Goal: Find contact information: Find contact information

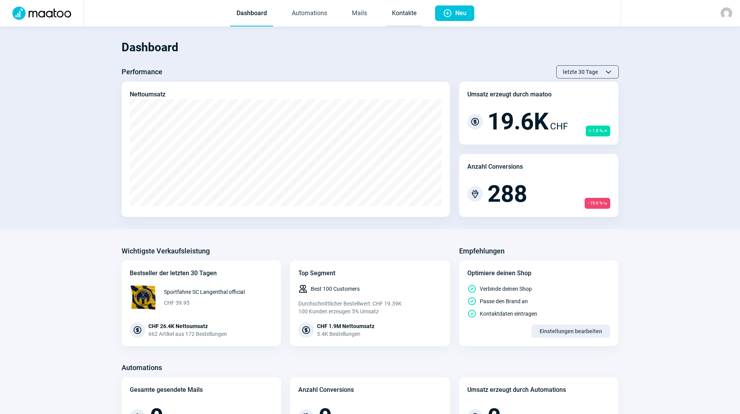
click at [401, 14] on link "Kontakte" at bounding box center [404, 14] width 37 height 26
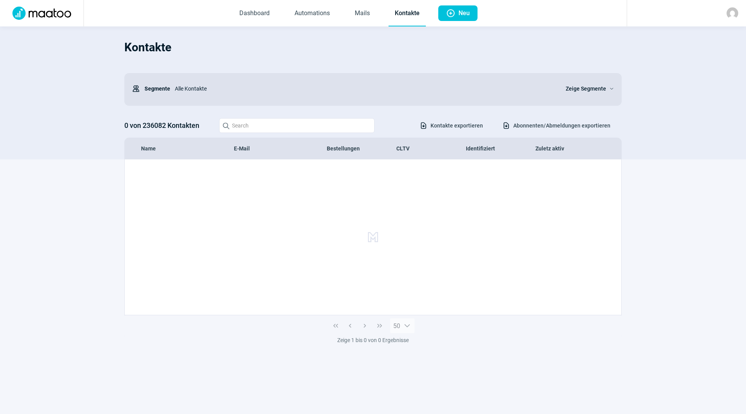
click at [285, 133] on div "Kontakte Users icon Segmente Alle Kontakte Zeige Segmente ChevronDown icon 0 vo…" at bounding box center [372, 96] width 497 height 125
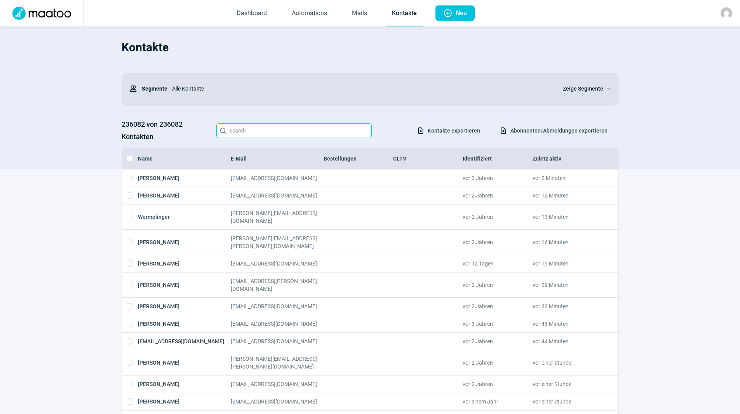
click at [287, 125] on input "Search icon" at bounding box center [293, 130] width 155 height 15
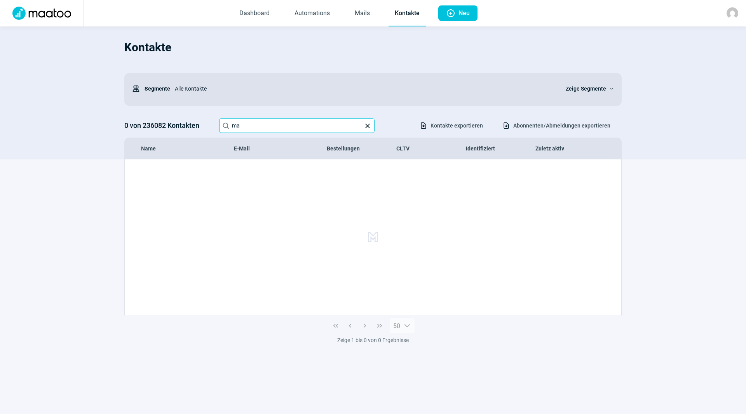
type input "m"
type input "n"
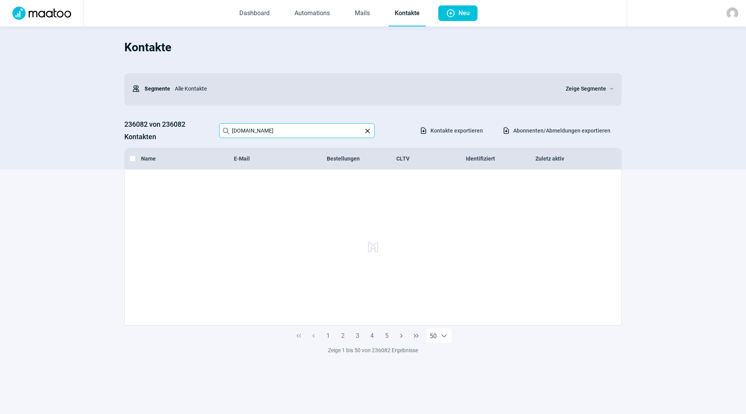
type input "[DOMAIN_NAME]"
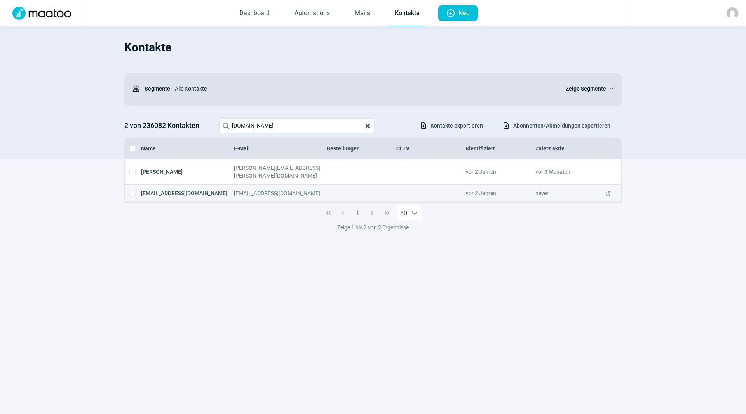
click at [607, 189] on span "ExternalLink icon" at bounding box center [608, 193] width 6 height 8
